Goal: Task Accomplishment & Management: Manage account settings

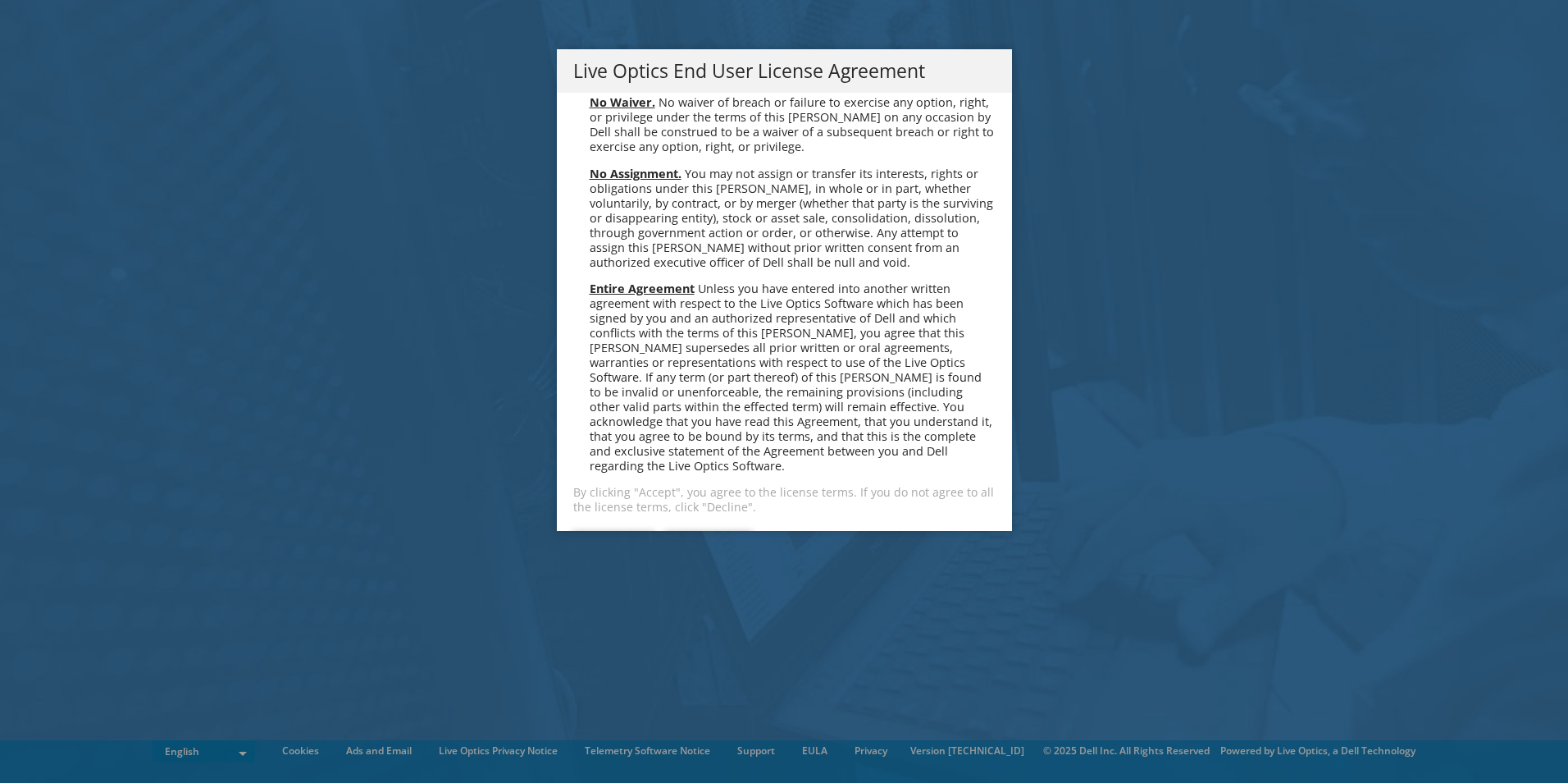
scroll to position [6204, 0]
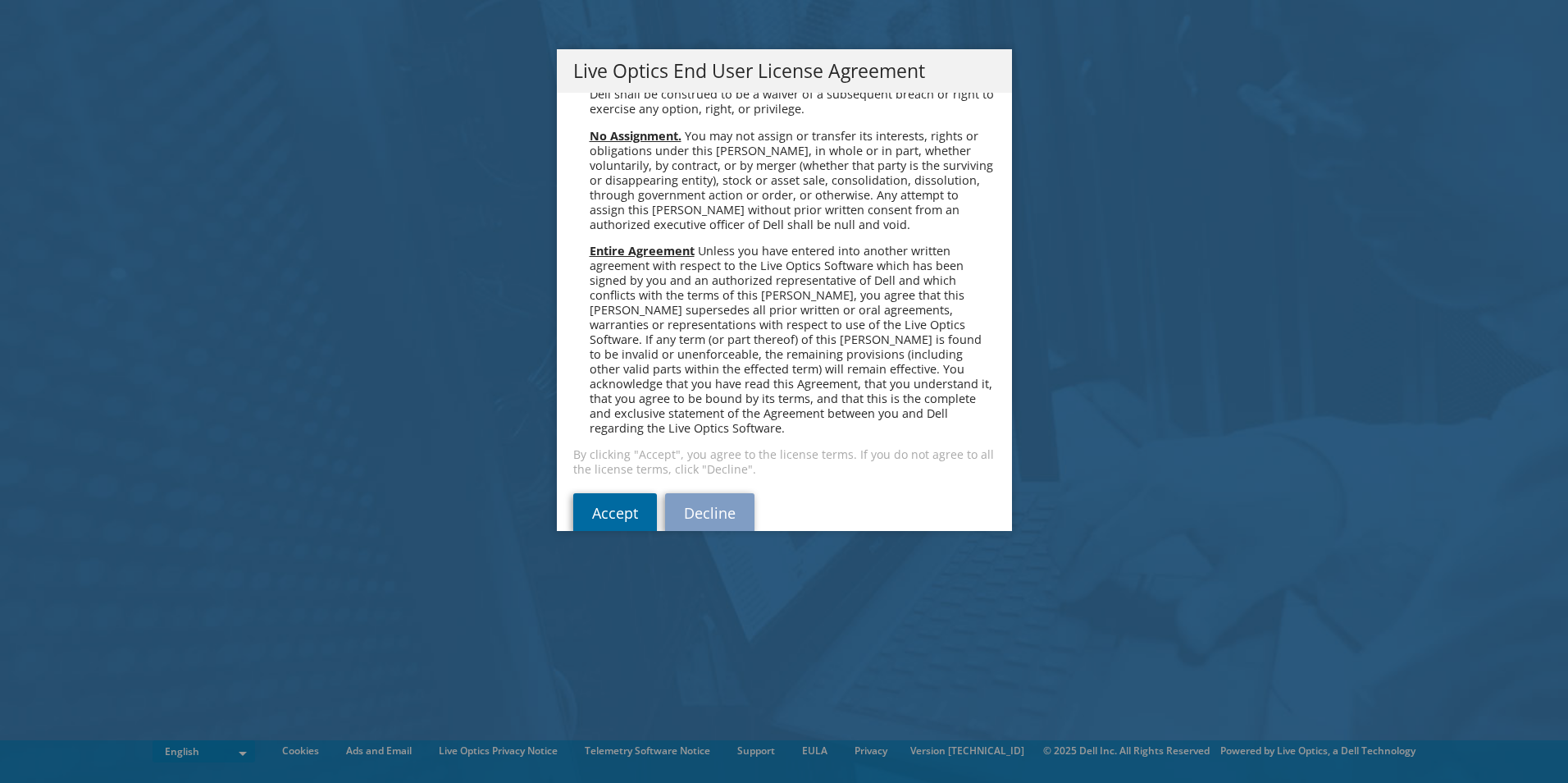
click at [605, 493] on link "Accept" at bounding box center [615, 513] width 84 height 39
